Goal: Find contact information: Obtain details needed to contact an individual or organization

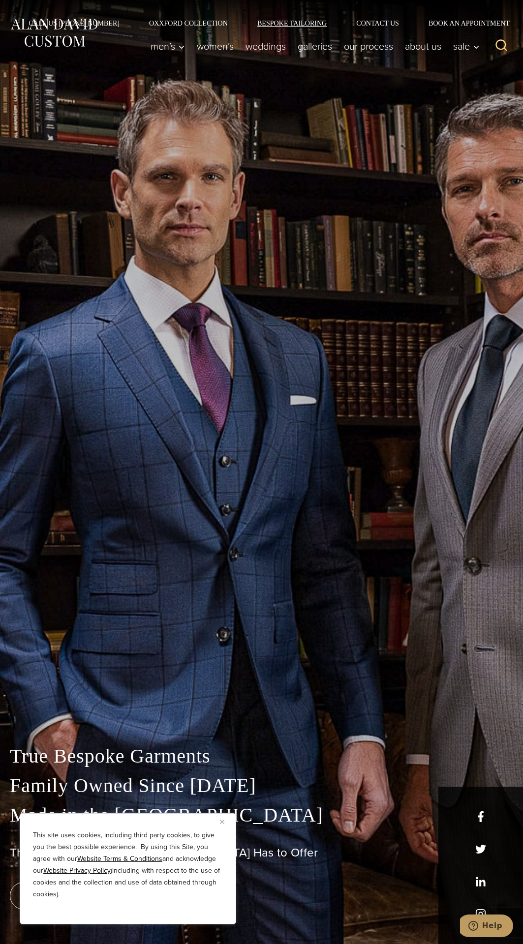
click at [337, 23] on link "Bespoke Tailoring" at bounding box center [291, 23] width 99 height 7
click at [317, 25] on link "Bespoke Tailoring" at bounding box center [291, 23] width 99 height 7
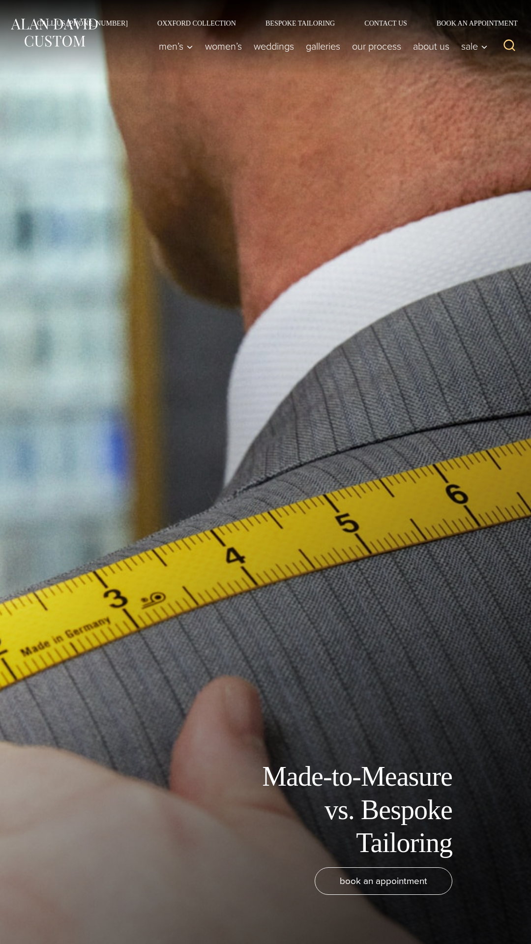
click at [419, 146] on div "Made-to-Measure vs. Bespoke Tailoring book an appointment" at bounding box center [265, 472] width 531 height 944
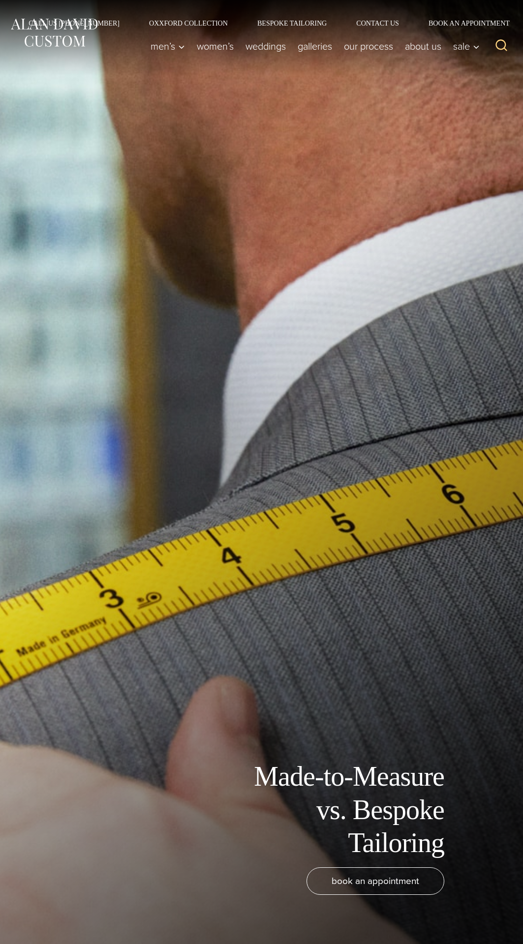
scroll to position [33, 0]
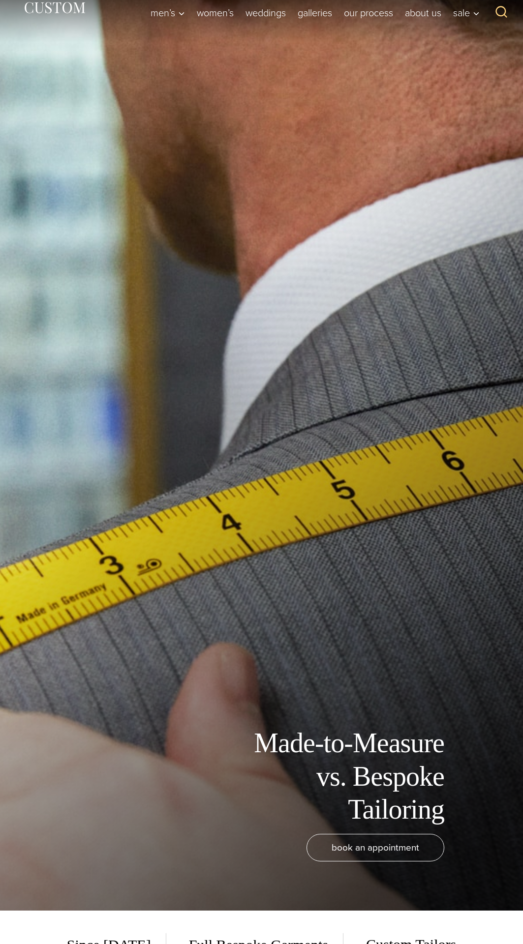
click at [423, 114] on div "Made-to-Measure vs. Bespoke Tailoring book an appointment" at bounding box center [261, 439] width 523 height 944
click at [409, 110] on div "Made-to-Measure vs. Bespoke Tailoring book an appointment" at bounding box center [261, 439] width 523 height 944
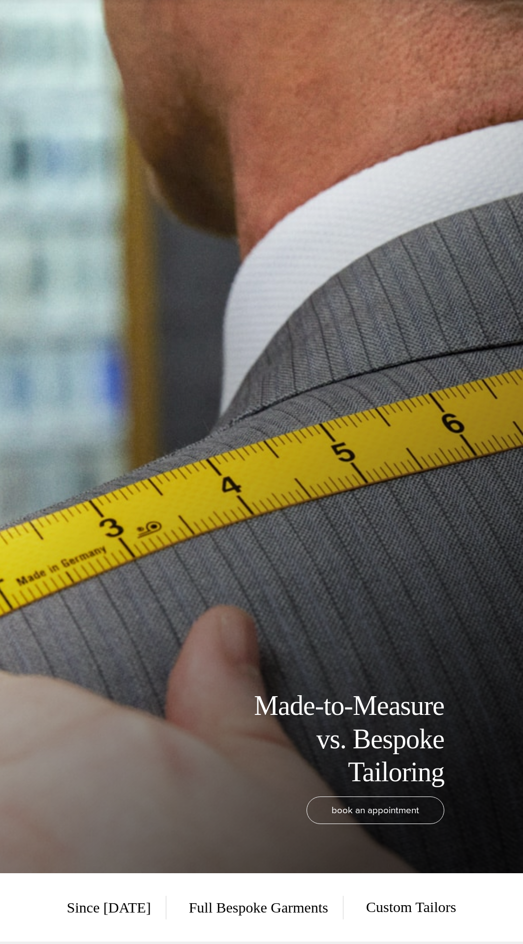
click at [10, 24] on div "Made-to-Measure vs. Bespoke Tailoring book an appointment" at bounding box center [261, 401] width 523 height 944
click at [31, 102] on div "Made-to-Measure vs. Bespoke Tailoring book an appointment" at bounding box center [261, 401] width 523 height 944
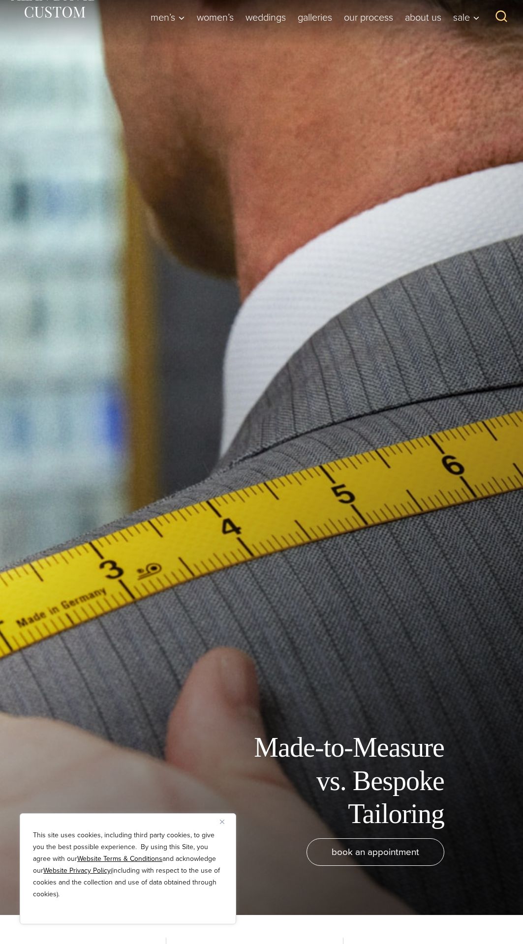
scroll to position [0, 0]
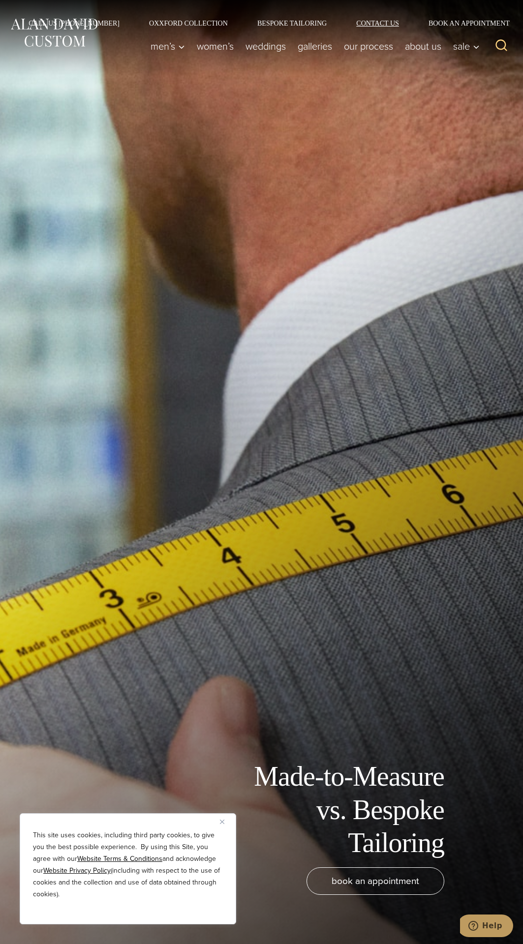
click at [360, 27] on link "Contact Us" at bounding box center [377, 23] width 72 height 7
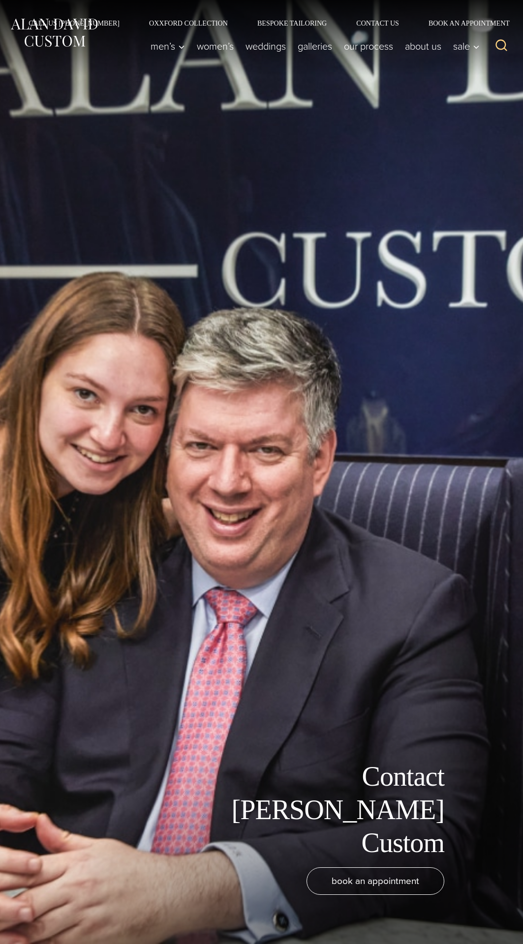
click at [45, 517] on div "Contact Alan David Custom book an appointment" at bounding box center [261, 472] width 523 height 944
click at [13, 418] on div "Contact Alan David Custom book an appointment" at bounding box center [261, 472] width 523 height 944
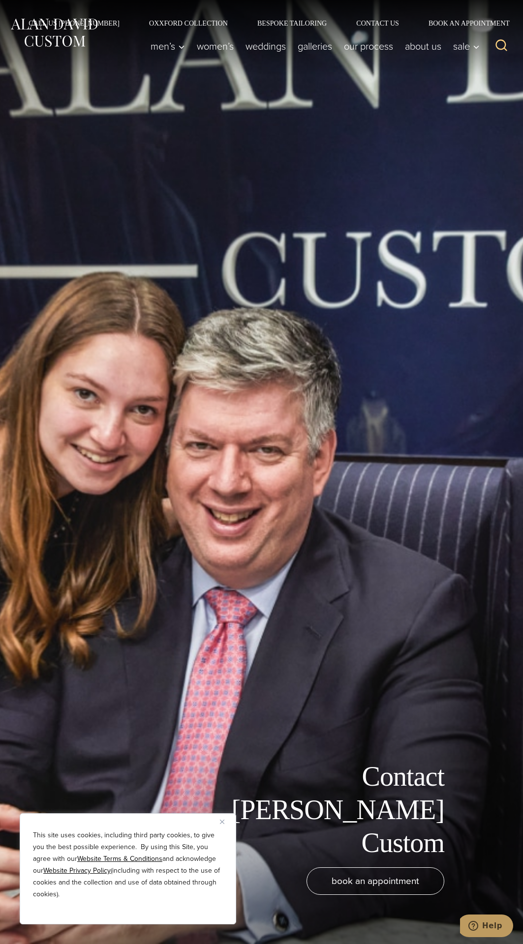
click at [342, 434] on div "Contact Alan David Custom book an appointment" at bounding box center [261, 472] width 523 height 944
click at [99, 764] on div "Contact Alan David Custom book an appointment" at bounding box center [261, 472] width 523 height 944
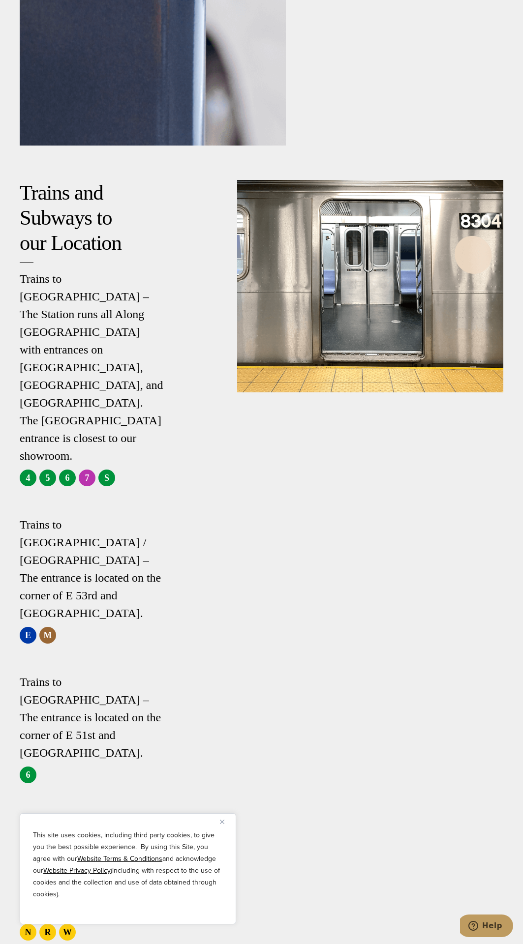
scroll to position [2567, 0]
